Goal: Find specific page/section: Find specific page/section

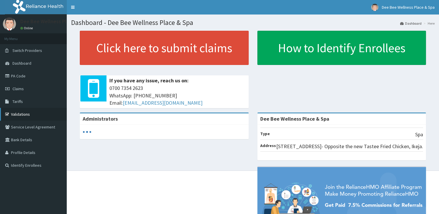
click at [35, 109] on link "Validations" at bounding box center [33, 114] width 67 height 13
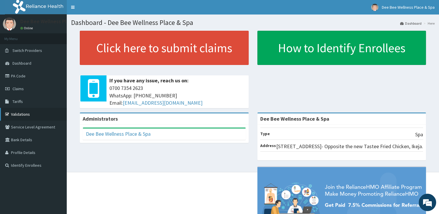
click at [35, 109] on link "Validations" at bounding box center [33, 114] width 67 height 13
click at [23, 114] on link "Validations" at bounding box center [33, 114] width 67 height 13
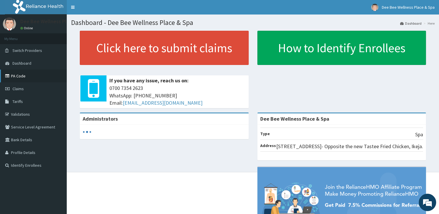
click at [28, 74] on link "PA Code" at bounding box center [33, 76] width 67 height 13
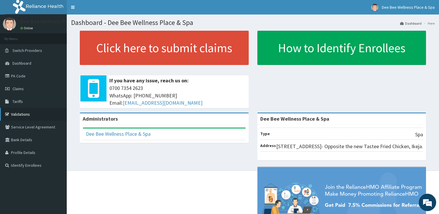
click at [26, 115] on link "Validations" at bounding box center [33, 114] width 67 height 13
